Goal: Entertainment & Leisure: Browse casually

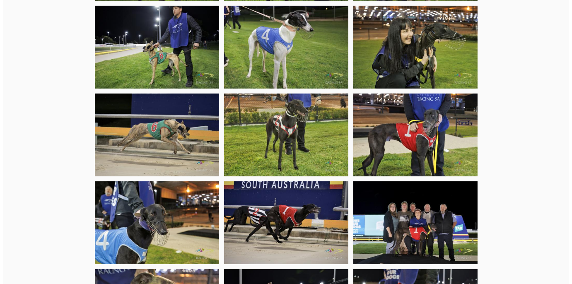
scroll to position [853, 0]
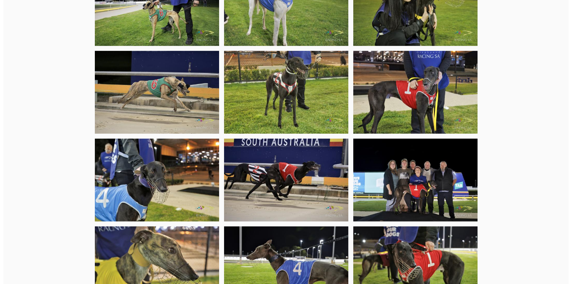
click at [409, 140] on img at bounding box center [415, 180] width 124 height 83
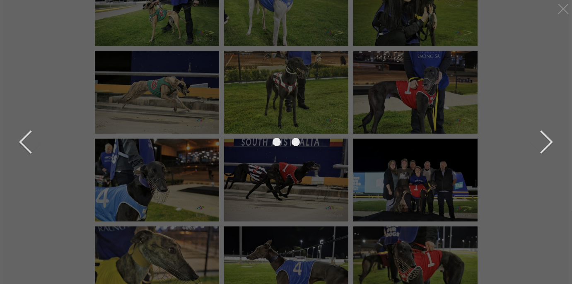
click at [409, 140] on div at bounding box center [285, 142] width 543 height 270
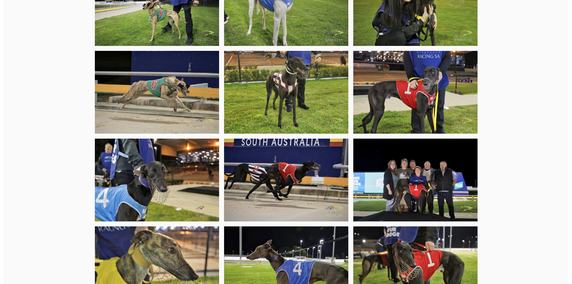
click at [408, 140] on img at bounding box center [415, 180] width 124 height 83
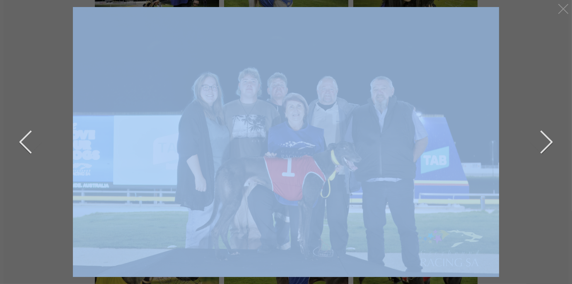
click at [549, 145] on button "next" at bounding box center [540, 141] width 25 height 41
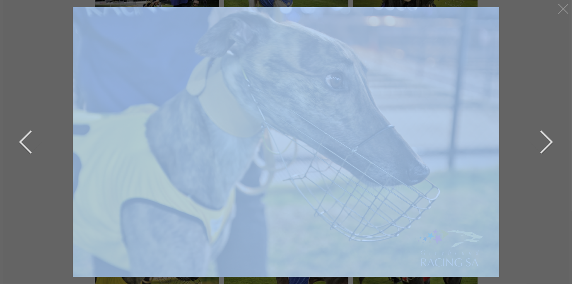
click at [547, 142] on button "next" at bounding box center [540, 141] width 25 height 41
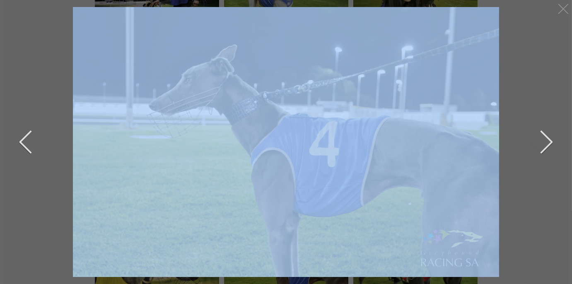
click at [547, 142] on button "next" at bounding box center [540, 141] width 25 height 41
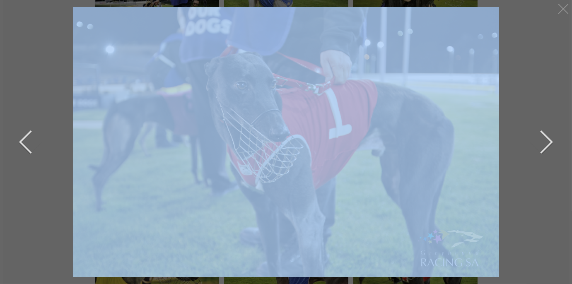
click at [547, 142] on button "next" at bounding box center [540, 141] width 25 height 41
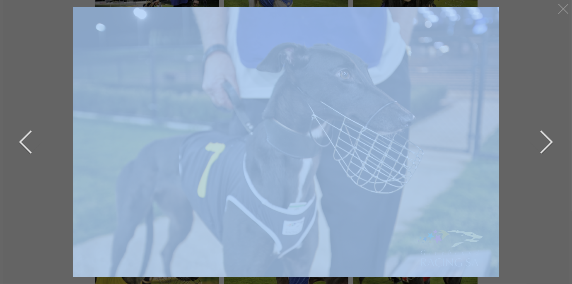
click at [547, 142] on button "next" at bounding box center [540, 141] width 25 height 41
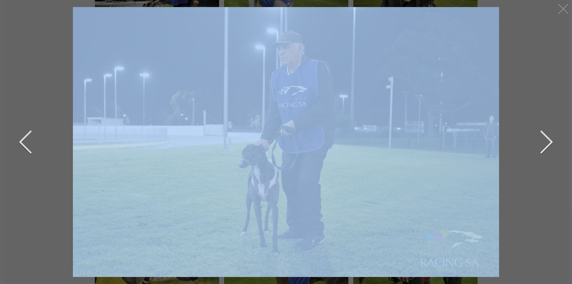
click at [547, 142] on button "next" at bounding box center [540, 141] width 25 height 41
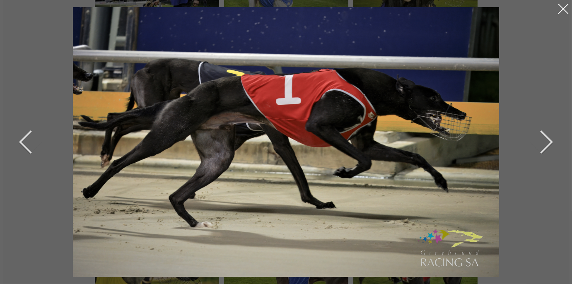
click at [565, 12] on div at bounding box center [563, 8] width 13 height 13
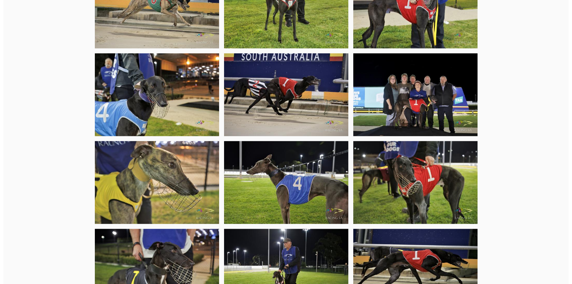
scroll to position [981, 0]
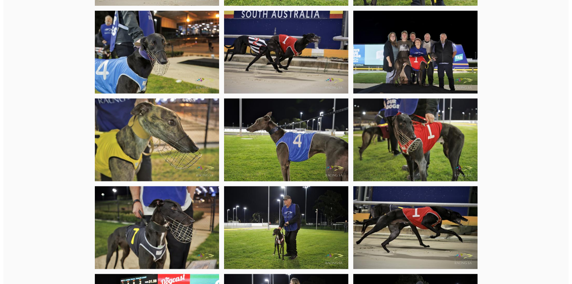
click at [425, 186] on img at bounding box center [415, 227] width 124 height 83
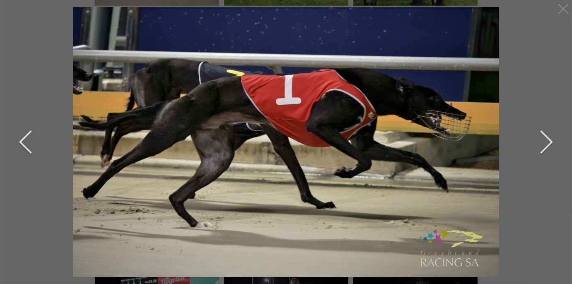
click at [21, 140] on button "previous" at bounding box center [31, 141] width 25 height 41
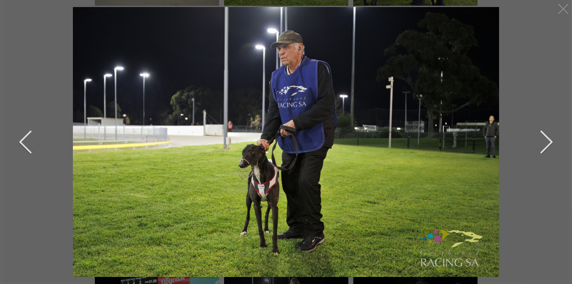
click at [548, 144] on button "next" at bounding box center [540, 141] width 25 height 41
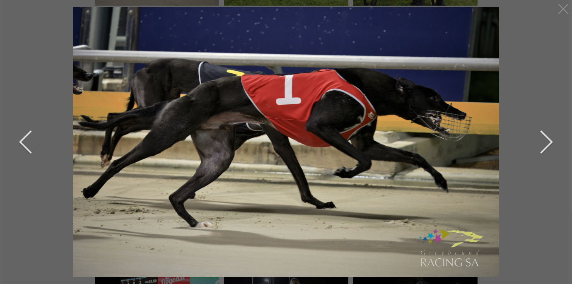
click at [548, 144] on button "next" at bounding box center [540, 141] width 25 height 41
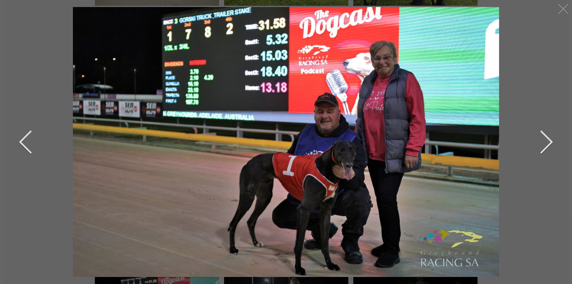
click at [548, 144] on button "next" at bounding box center [540, 141] width 25 height 41
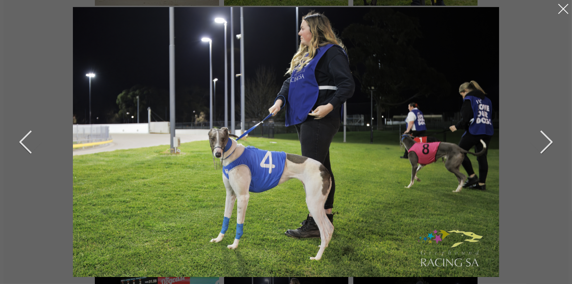
click at [564, 12] on div at bounding box center [563, 8] width 13 height 13
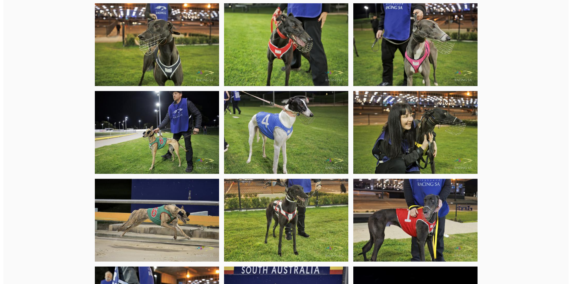
scroll to position [767, 0]
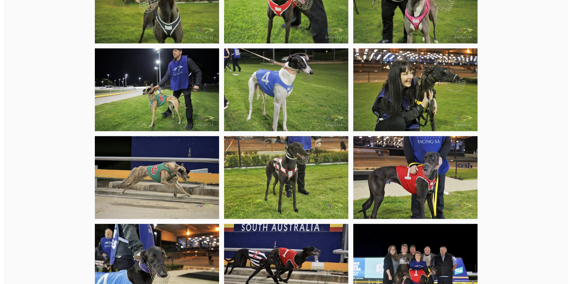
click at [300, 224] on img at bounding box center [286, 265] width 124 height 83
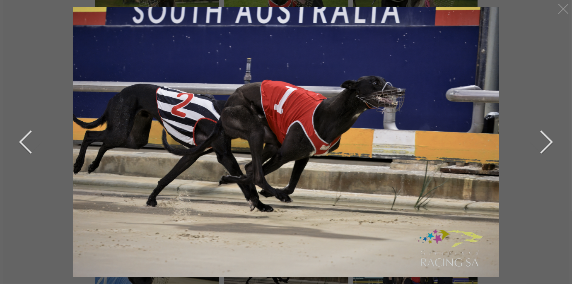
click at [549, 142] on button "next" at bounding box center [540, 141] width 25 height 41
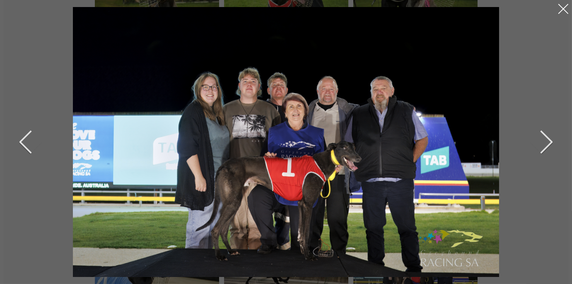
click at [567, 10] on div at bounding box center [563, 8] width 13 height 13
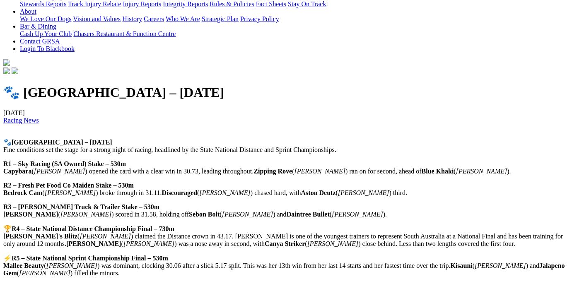
scroll to position [0, 0]
